Goal: Task Accomplishment & Management: Manage account settings

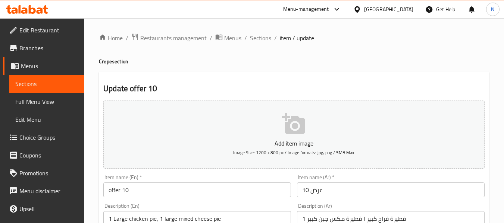
scroll to position [149, 0]
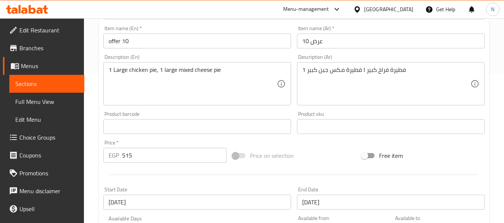
click at [100, 114] on div "Product barcode Product barcode" at bounding box center [196, 122] width 193 height 29
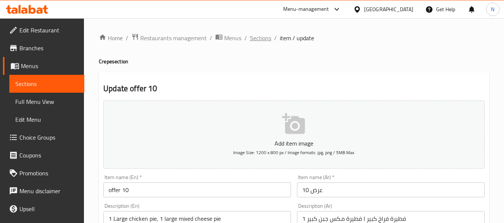
click at [260, 38] on span "Sections" at bounding box center [260, 38] width 21 height 9
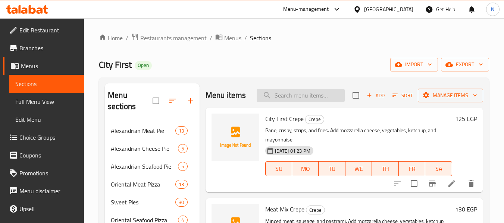
click at [315, 97] on input "search" at bounding box center [300, 95] width 88 height 13
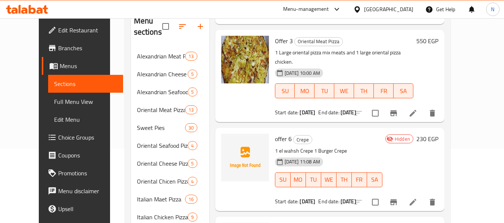
scroll to position [224, 0]
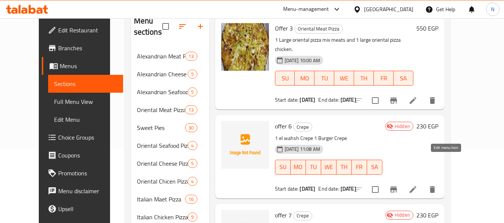
type input "offer"
click at [417, 185] on icon at bounding box center [412, 189] width 9 height 9
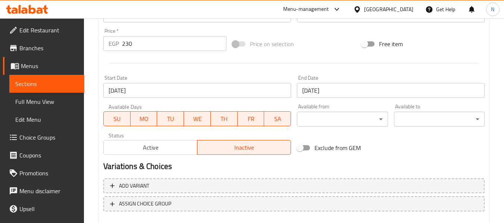
click at [186, 149] on span "Active" at bounding box center [151, 147] width 88 height 11
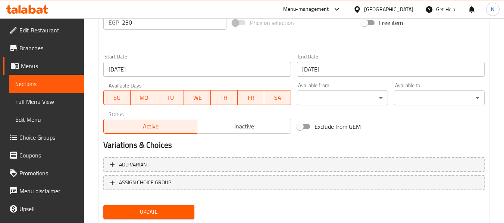
scroll to position [303, 0]
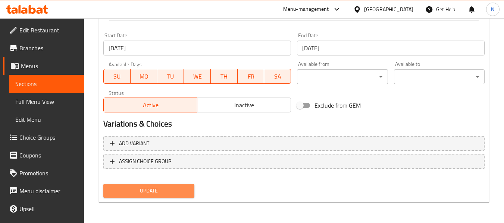
click at [177, 188] on span "Update" at bounding box center [148, 190] width 79 height 9
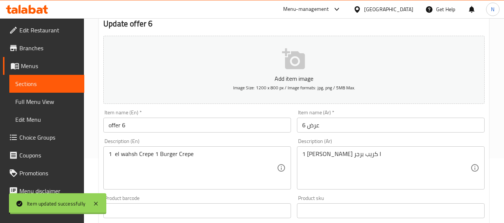
scroll to position [0, 0]
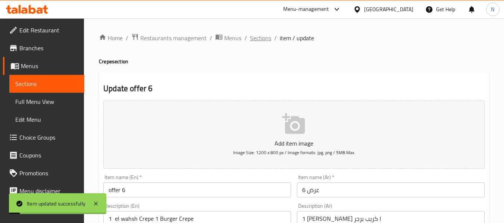
click at [264, 39] on span "Sections" at bounding box center [260, 38] width 21 height 9
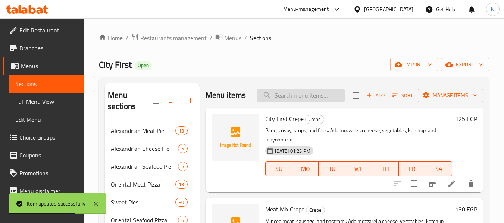
click at [327, 94] on input "search" at bounding box center [300, 95] width 88 height 13
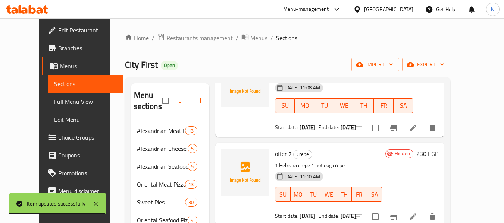
scroll to position [373, 0]
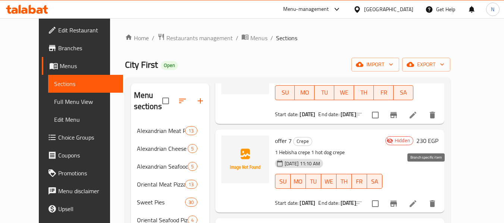
type input "offer"
click at [383, 196] on input "checkbox" at bounding box center [375, 204] width 16 height 16
checkbox input "true"
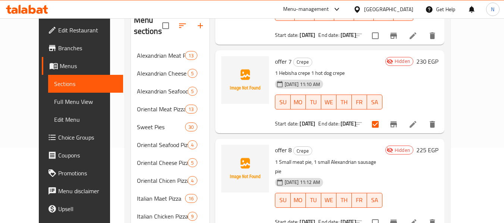
scroll to position [149, 0]
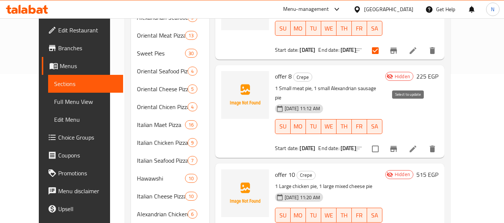
click at [383, 141] on input "checkbox" at bounding box center [375, 149] width 16 height 16
checkbox input "true"
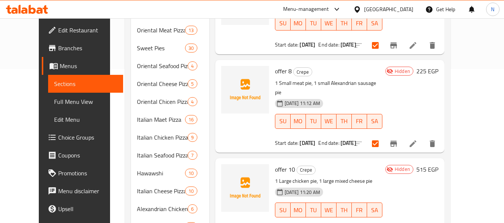
scroll to position [186, 0]
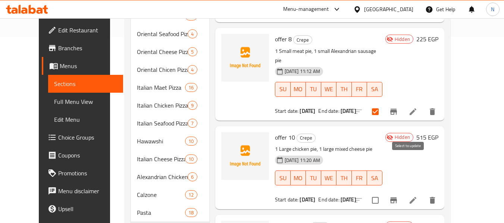
click at [383, 193] on input "checkbox" at bounding box center [375, 201] width 16 height 16
checkbox input "true"
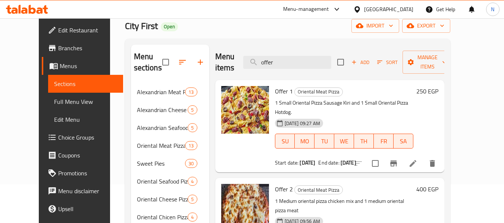
scroll to position [37, 0]
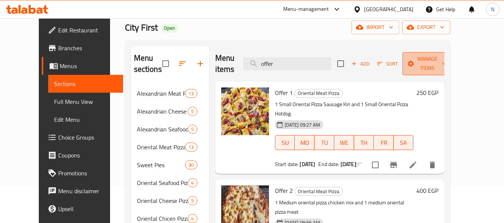
click at [445, 57] on span "Manage items" at bounding box center [427, 63] width 38 height 19
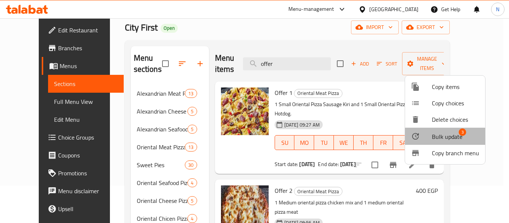
click at [444, 139] on span "Bulk update" at bounding box center [447, 136] width 31 height 9
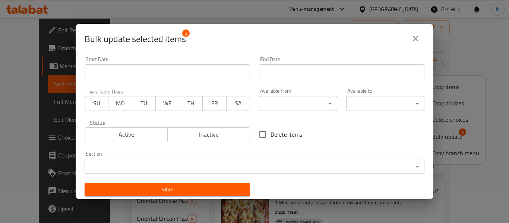
click at [146, 138] on span "Active" at bounding box center [126, 134] width 77 height 11
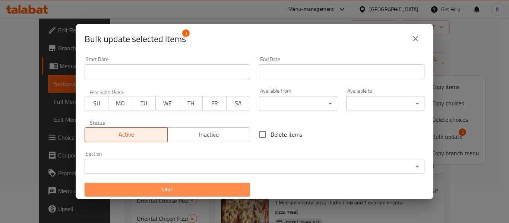
click at [224, 191] on span "Save" at bounding box center [168, 189] width 154 height 9
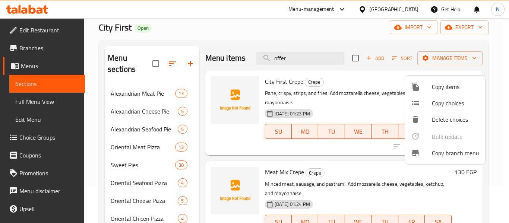
click at [338, 65] on div at bounding box center [254, 111] width 509 height 223
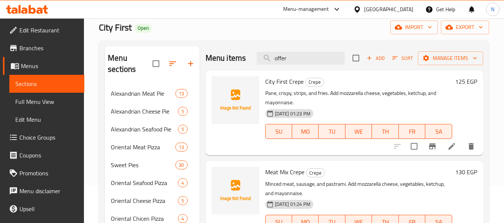
click at [274, 49] on div "Menu items offer Add Sort Manage items" at bounding box center [343, 58] width 277 height 24
click at [287, 59] on input "offer" at bounding box center [300, 58] width 88 height 13
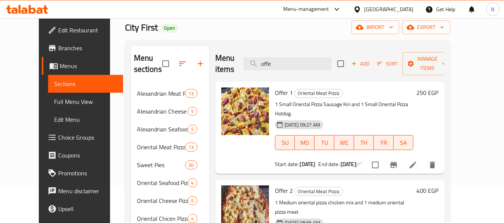
type input "offer"
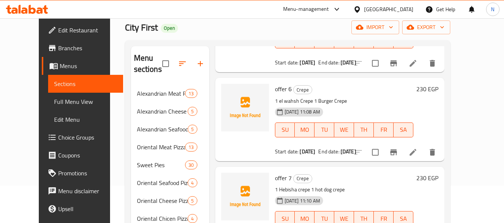
click at [383, 145] on input "checkbox" at bounding box center [375, 153] width 16 height 16
checkbox input "true"
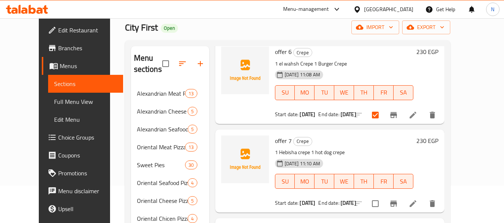
click at [383, 196] on input "checkbox" at bounding box center [375, 204] width 16 height 16
checkbox input "true"
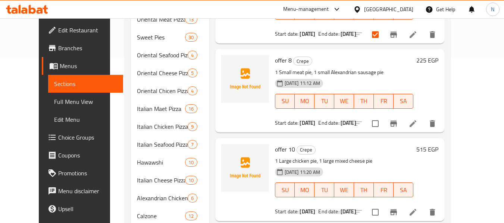
scroll to position [186, 0]
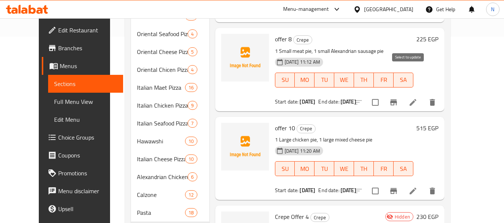
click at [383, 95] on input "checkbox" at bounding box center [375, 103] width 16 height 16
checkbox input "true"
click at [383, 183] on input "checkbox" at bounding box center [375, 191] width 16 height 16
checkbox input "true"
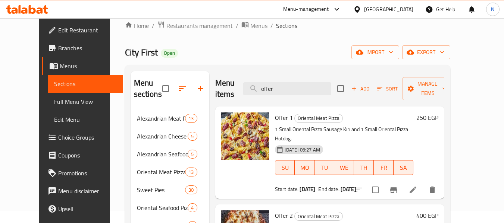
scroll to position [0, 0]
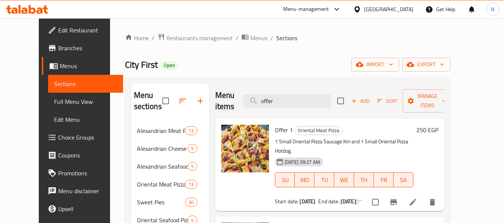
click at [440, 98] on span "Manage items" at bounding box center [427, 101] width 38 height 19
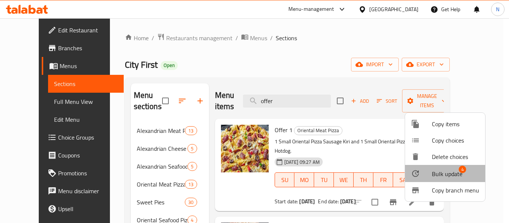
click at [447, 170] on span "Bulk update" at bounding box center [447, 174] width 31 height 9
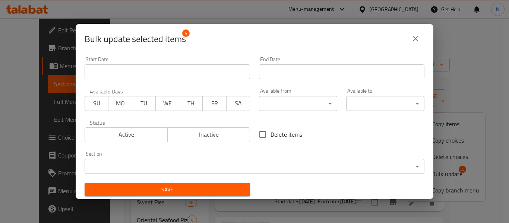
click at [195, 139] on span "Inactive" at bounding box center [209, 134] width 77 height 11
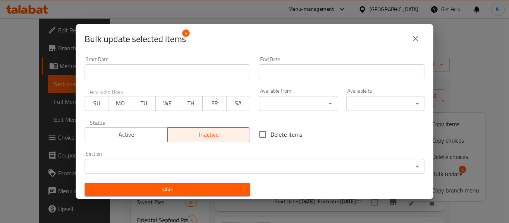
click at [222, 194] on span "Save" at bounding box center [168, 189] width 154 height 9
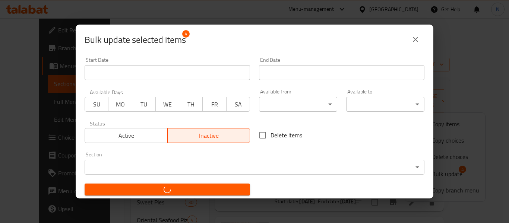
checkbox input "false"
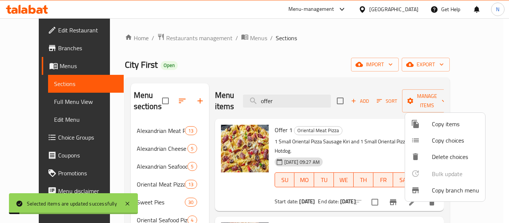
click at [360, 133] on div at bounding box center [254, 111] width 509 height 223
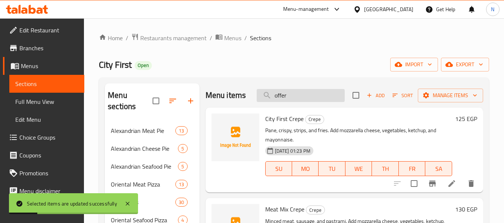
click at [305, 102] on input "offer" at bounding box center [300, 95] width 88 height 13
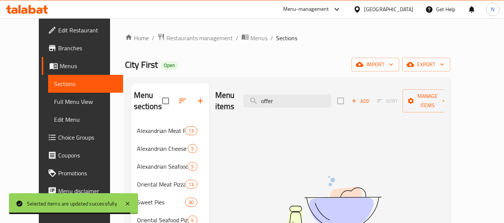
type input "offer"
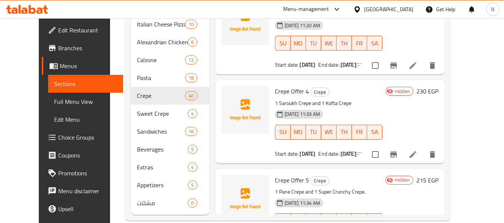
scroll to position [334, 0]
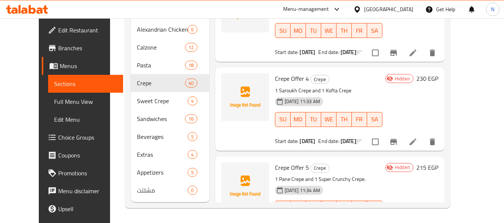
click at [376, 183] on div "[DATE] 11:34 AM SU MO TU WE TH FR SA" at bounding box center [328, 203] width 113 height 40
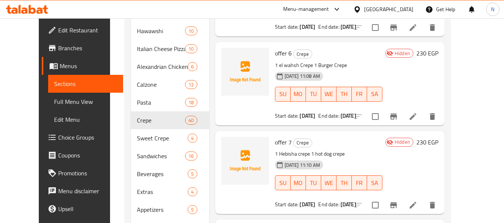
scroll to position [0, 0]
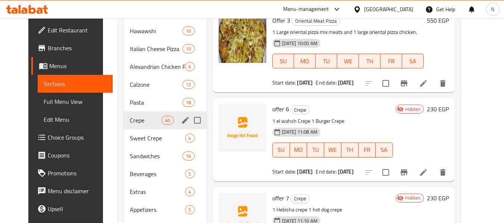
click at [130, 120] on span "Crepe" at bounding box center [146, 120] width 32 height 9
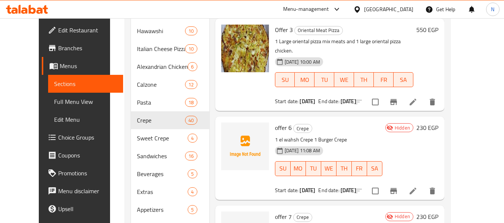
click at [345, 117] on div "offer 6 Crepe 1 el wahsh Crepe 1 Burger Crepe [DATE] 11:08 AM SU MO TU WE TH FR…" at bounding box center [329, 158] width 229 height 83
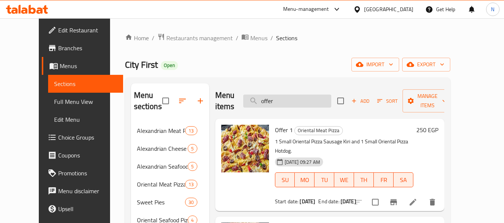
click at [306, 100] on input "offer" at bounding box center [287, 101] width 88 height 13
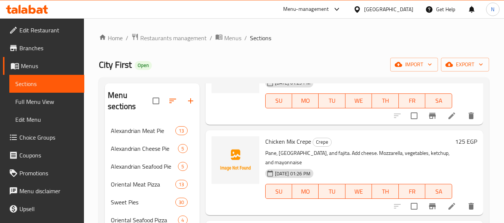
scroll to position [634, 0]
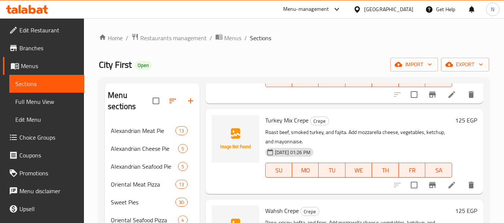
click at [55, 98] on span "Full Menu View" at bounding box center [46, 101] width 63 height 9
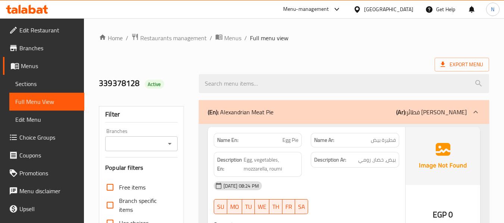
click at [60, 78] on link "Sections" at bounding box center [46, 84] width 75 height 18
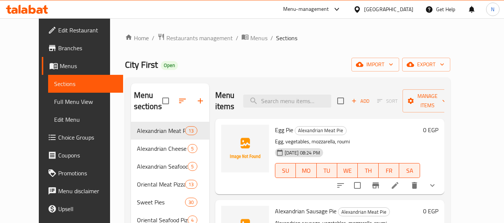
click at [296, 61] on div "City First Open import export" at bounding box center [287, 65] width 325 height 14
click at [322, 67] on div "City First Open import export" at bounding box center [287, 65] width 325 height 14
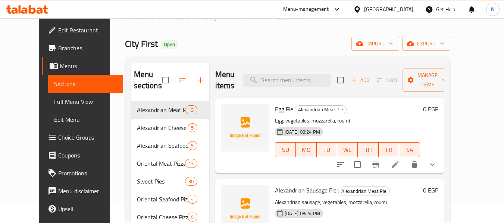
scroll to position [37, 0]
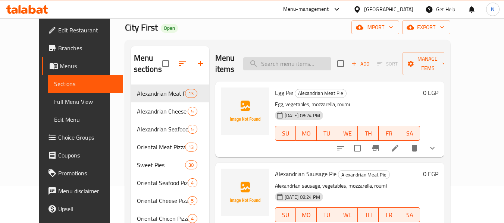
click at [294, 69] on input "search" at bounding box center [287, 63] width 88 height 13
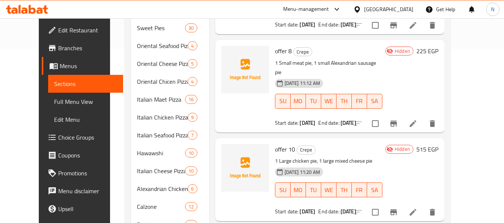
scroll to position [186, 0]
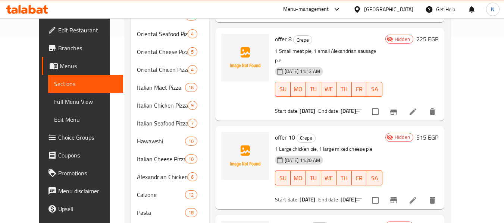
type input "offer"
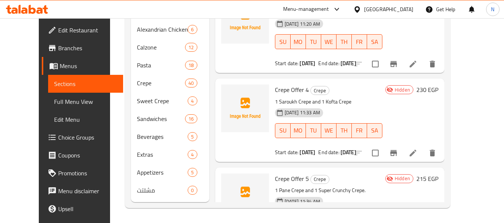
scroll to position [377, 0]
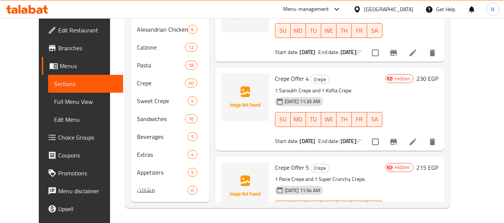
click at [35, 6] on icon at bounding box center [27, 9] width 42 height 9
